Goal: Navigation & Orientation: Find specific page/section

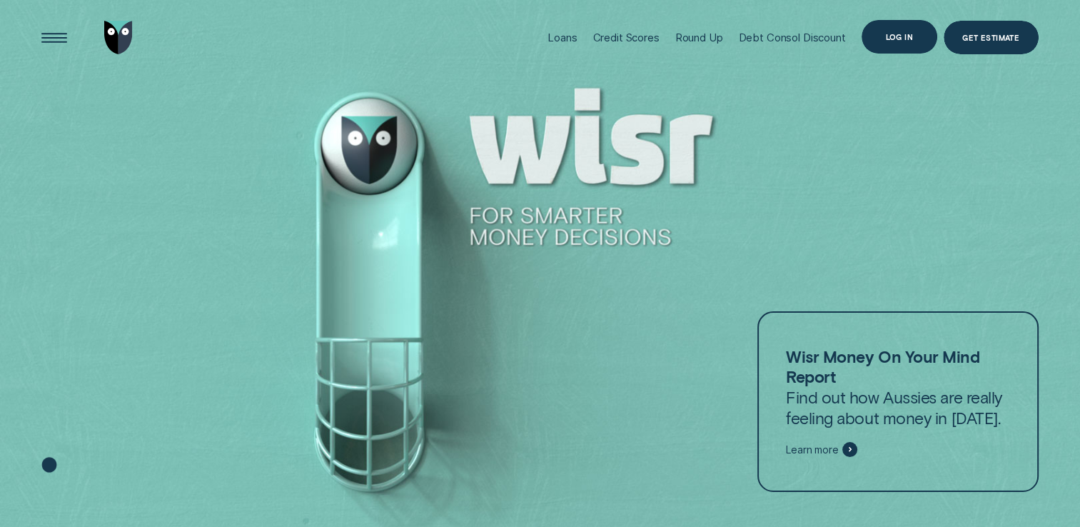
click at [894, 37] on div "Log in" at bounding box center [899, 37] width 28 height 6
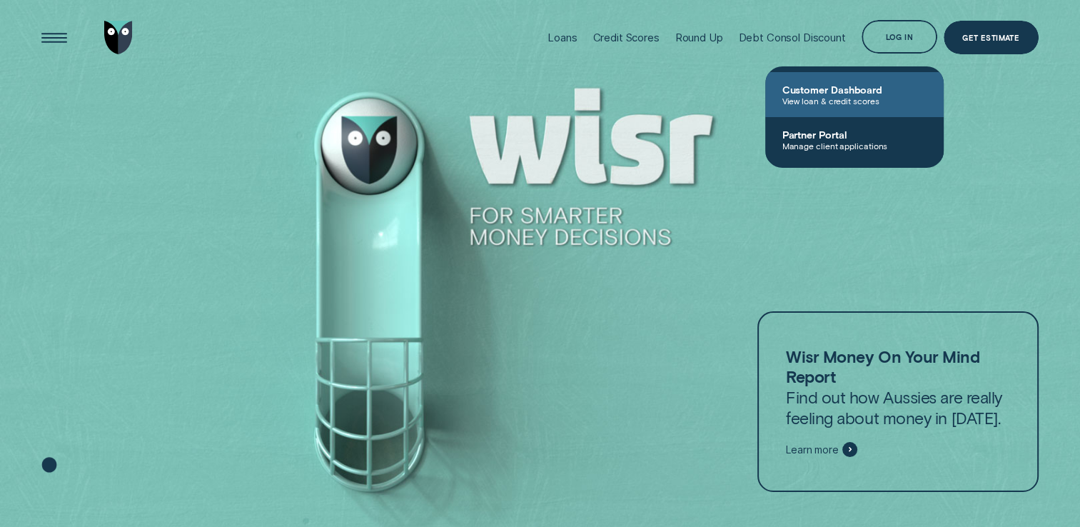
click at [815, 99] on span "View loan & credit scores" at bounding box center [855, 101] width 144 height 10
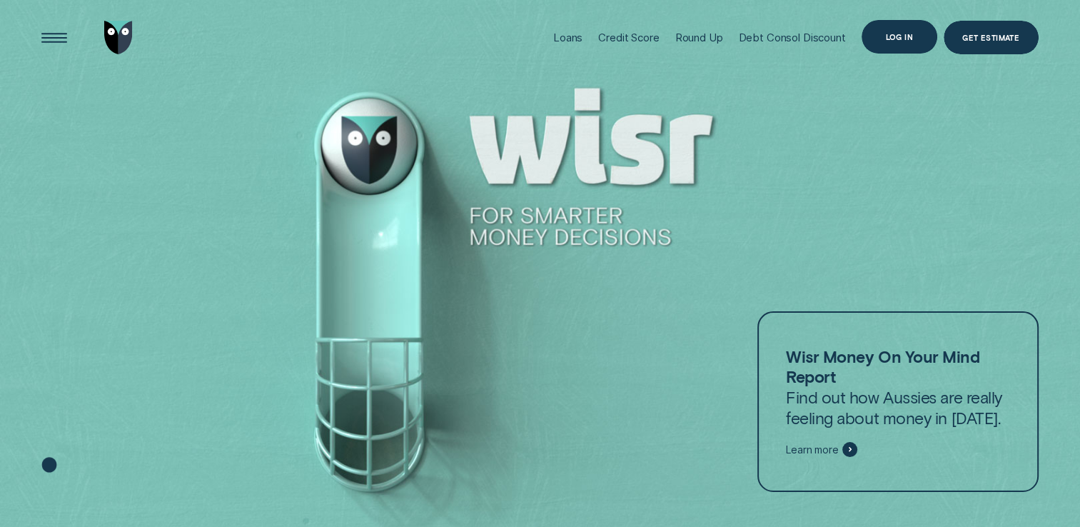
click at [906, 41] on div "Log in" at bounding box center [900, 37] width 76 height 34
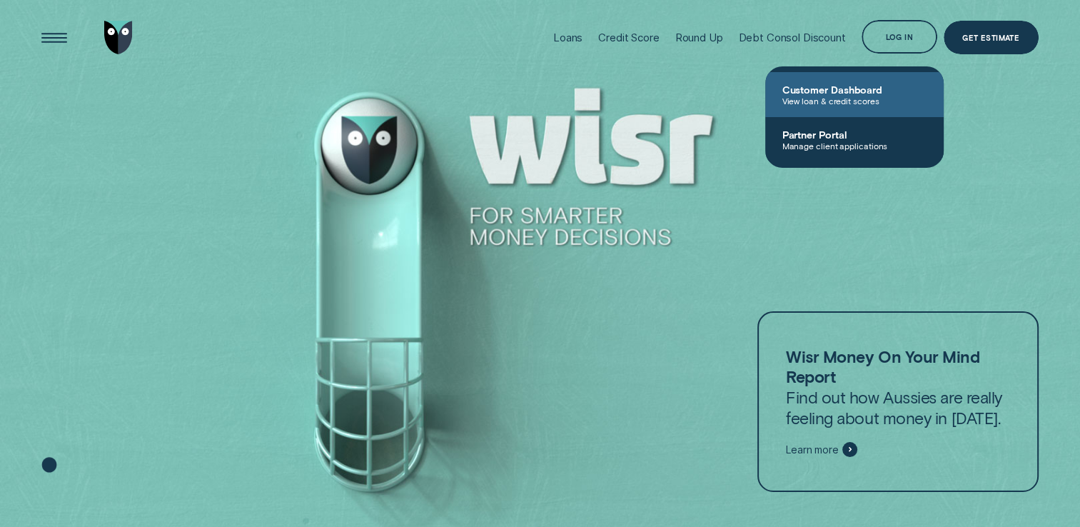
click at [813, 90] on span "Customer Dashboard" at bounding box center [855, 90] width 144 height 12
